Goal: Information Seeking & Learning: Learn about a topic

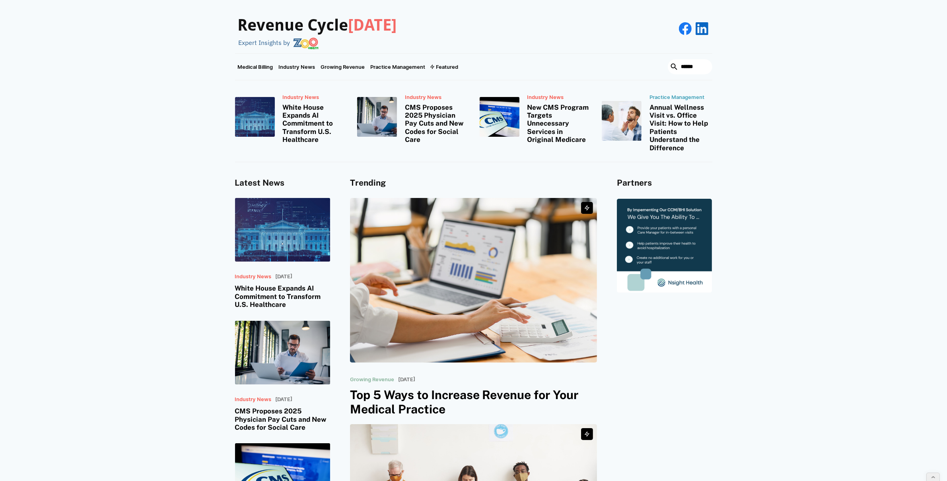
click at [300, 40] on img at bounding box center [306, 43] width 26 height 12
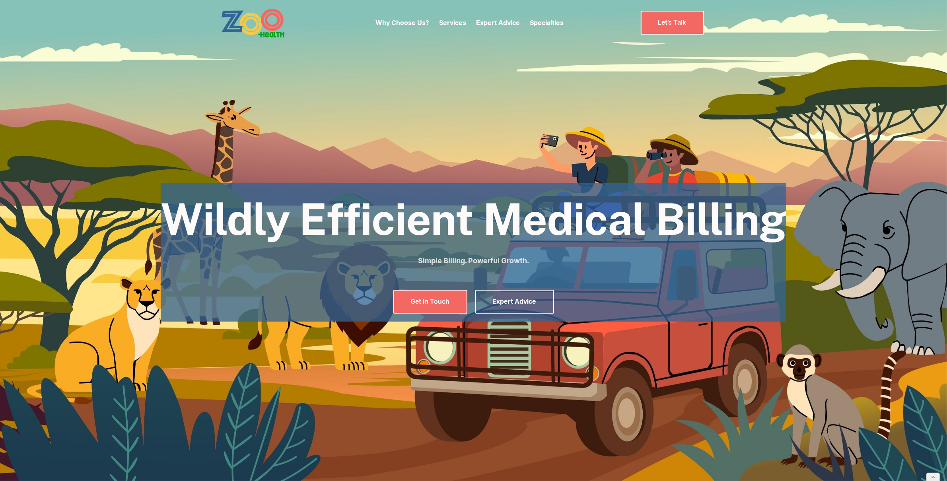
click at [271, 19] on img "home" at bounding box center [253, 23] width 64 height 30
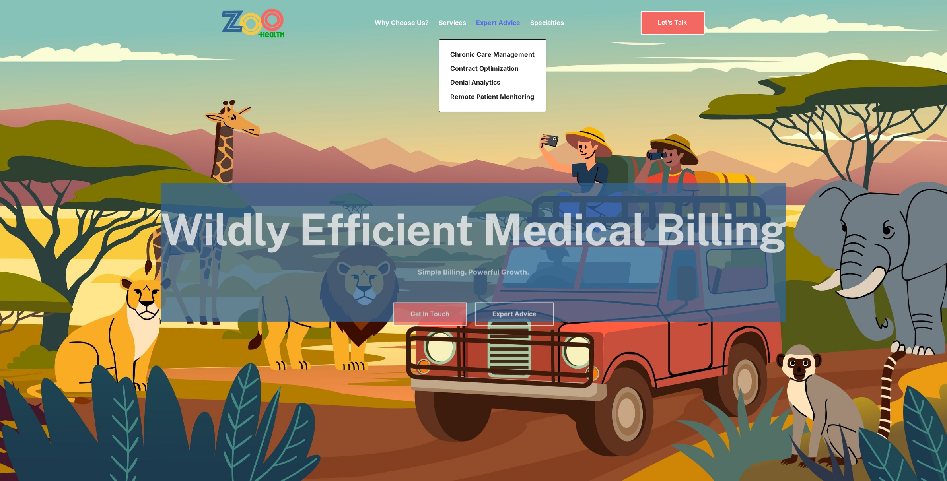
click at [493, 25] on link "Expert Advice" at bounding box center [499, 23] width 44 height 8
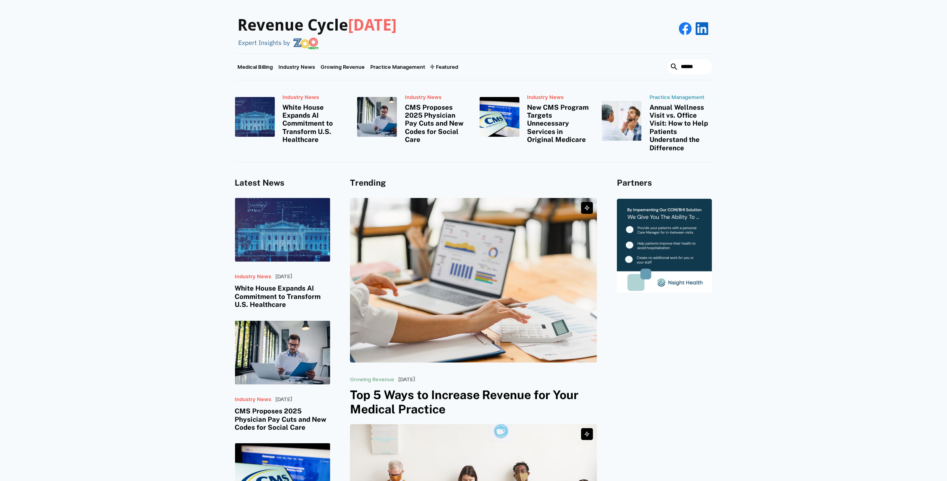
click at [676, 226] on link at bounding box center [664, 246] width 95 height 94
